Goal: Task Accomplishment & Management: Use online tool/utility

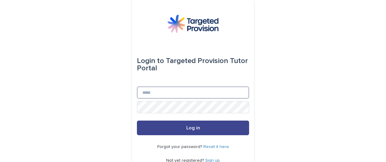
type input "**********"
click at [189, 128] on span "Log in" at bounding box center [193, 128] width 14 height 5
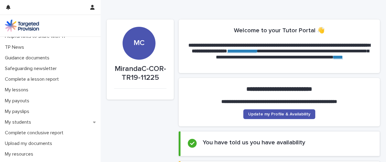
scroll to position [50, 0]
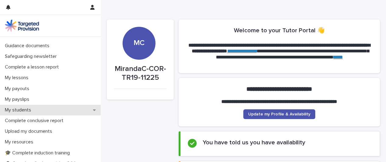
click at [46, 112] on div "My students" at bounding box center [50, 110] width 101 height 11
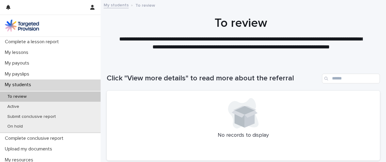
scroll to position [77, 0]
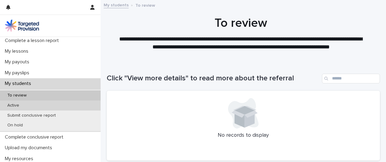
click at [35, 103] on div "Active" at bounding box center [50, 106] width 101 height 10
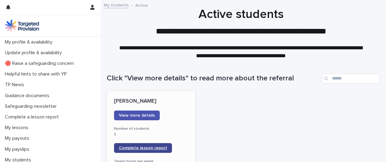
click at [142, 147] on span "Complete lesson report" at bounding box center [143, 148] width 48 height 4
